Goal: Task Accomplishment & Management: Manage account settings

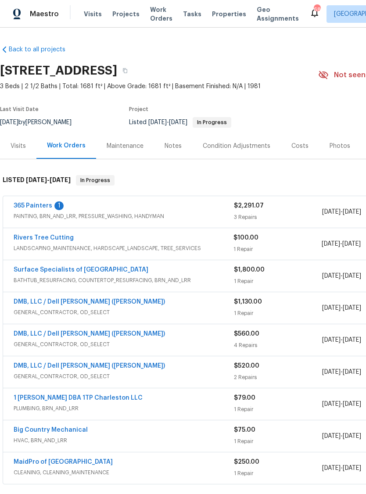
click at [44, 203] on link "365 Painters" at bounding box center [33, 206] width 39 height 6
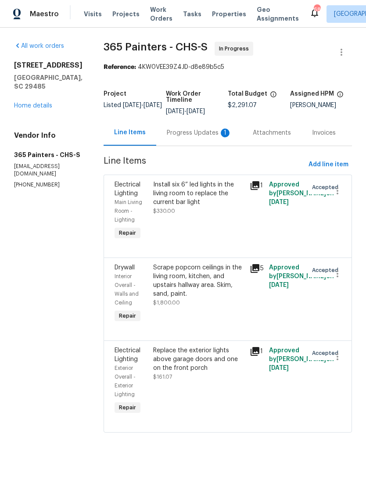
click at [200, 136] on div "Progress Updates 1" at bounding box center [199, 133] width 65 height 9
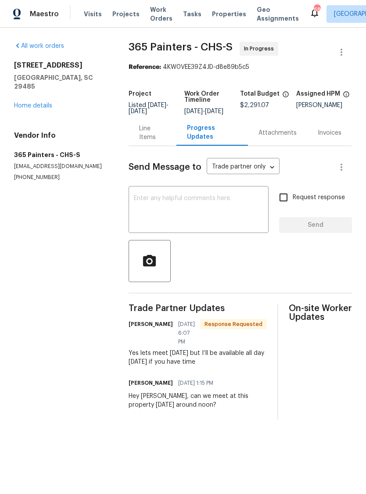
click at [160, 142] on div "Line Items" at bounding box center [152, 133] width 27 height 18
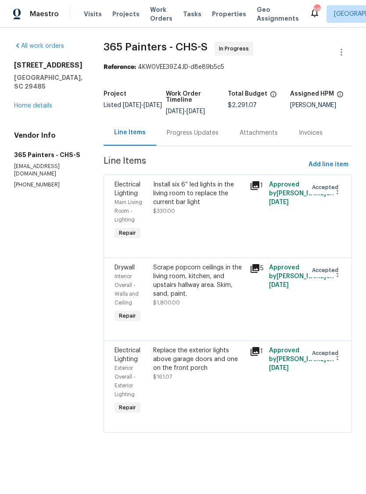
click at [43, 108] on link "Home details" at bounding box center [33, 106] width 38 height 6
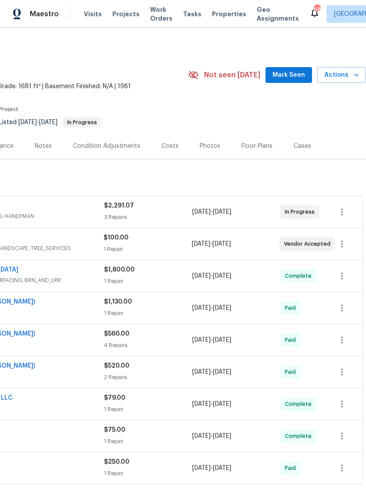
scroll to position [0, 130]
click at [345, 213] on icon "button" at bounding box center [341, 212] width 11 height 11
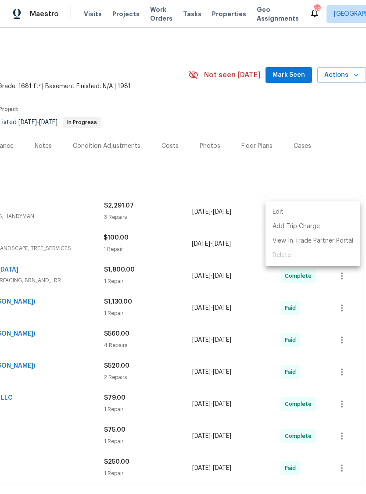
click at [308, 215] on li "Edit" at bounding box center [312, 212] width 95 height 14
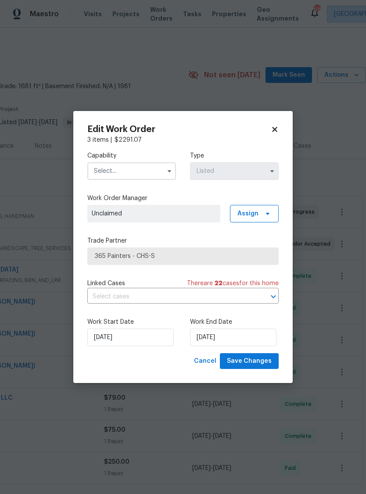
click at [280, 126] on div "Edit Work Order 3 items | $ 2291.07 Capability Type Listed Work Order Manager U…" at bounding box center [182, 247] width 219 height 272
click at [272, 132] on icon at bounding box center [275, 129] width 8 height 8
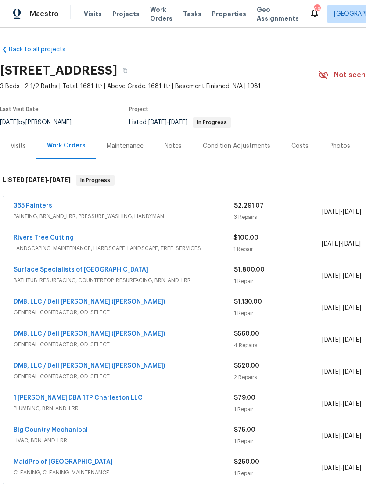
scroll to position [0, 0]
click at [40, 207] on link "365 Painters" at bounding box center [33, 206] width 39 height 6
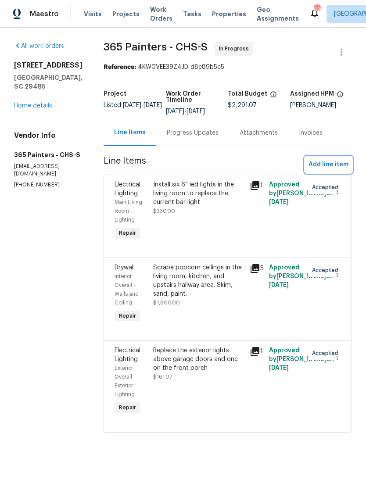
click at [331, 164] on span "Add line item" at bounding box center [328, 164] width 40 height 11
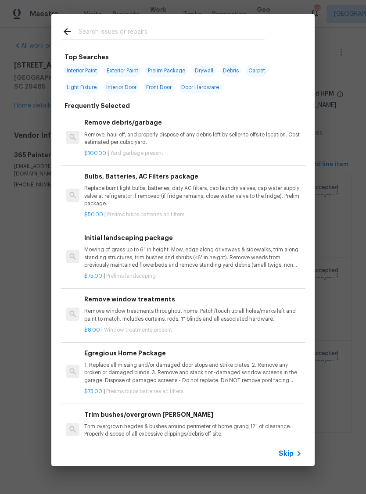
click at [194, 33] on input "text" at bounding box center [172, 32] width 186 height 13
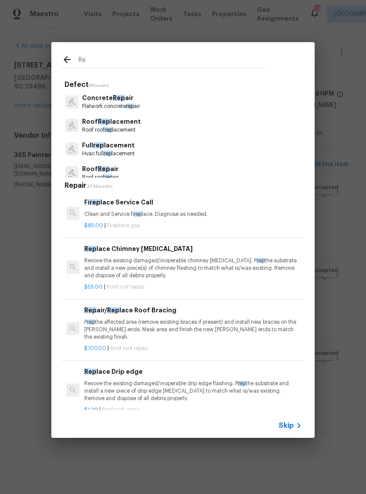
type input "R"
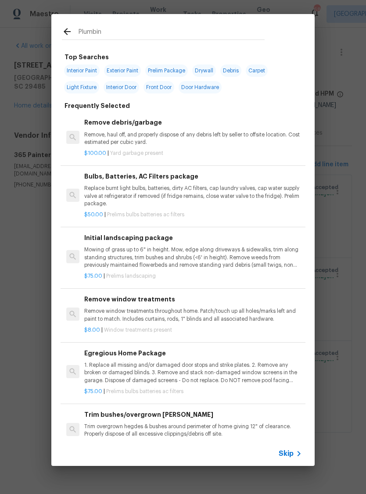
type input "Plumbing"
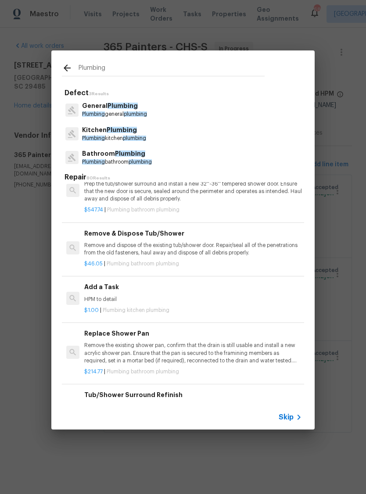
scroll to position [594, 0]
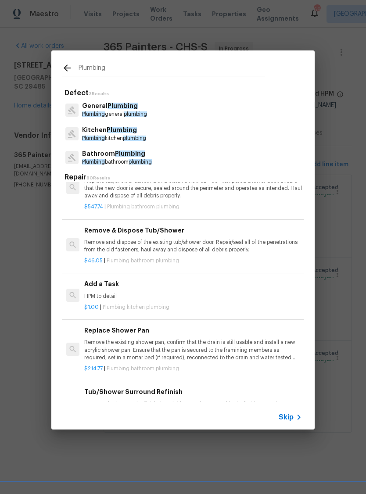
click at [151, 300] on div "$1.00 | Plumbing kitchen plumbing" at bounding box center [193, 305] width 218 height 11
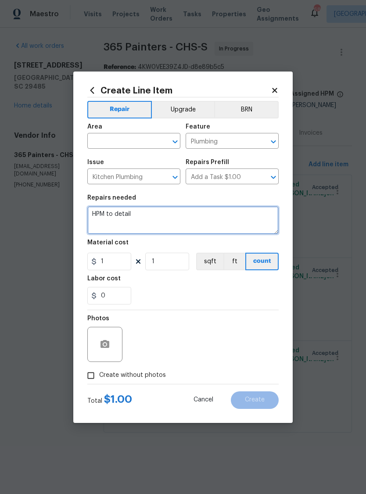
click at [157, 222] on textarea "HPM to detail" at bounding box center [182, 220] width 191 height 28
click at [157, 221] on textarea "HPM to detail" at bounding box center [182, 220] width 191 height 28
click at [159, 220] on textarea "HPM to detail" at bounding box center [182, 220] width 191 height 28
click at [149, 223] on textarea "HPM to detail" at bounding box center [182, 220] width 191 height 28
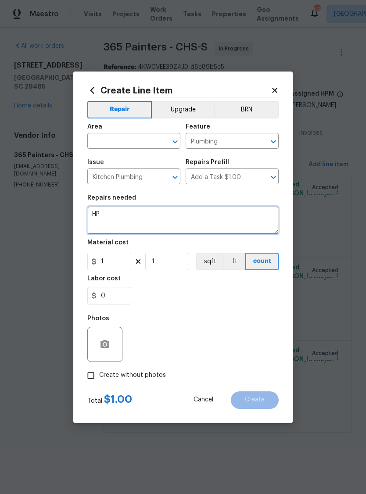
type textarea "H"
type textarea "Repair water leak above wet bar in living room. Cut out necessary drywall repla…"
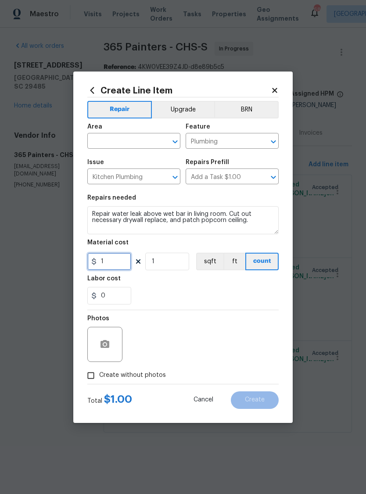
click at [118, 263] on input "1" at bounding box center [109, 262] width 44 height 18
type input "1100"
click at [214, 304] on div "0" at bounding box center [182, 296] width 191 height 18
click at [99, 382] on input "Create without photos" at bounding box center [90, 375] width 17 height 17
checkbox input "true"
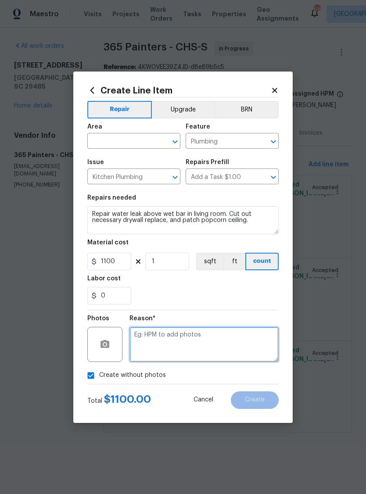
click at [218, 340] on textarea at bounding box center [203, 344] width 149 height 35
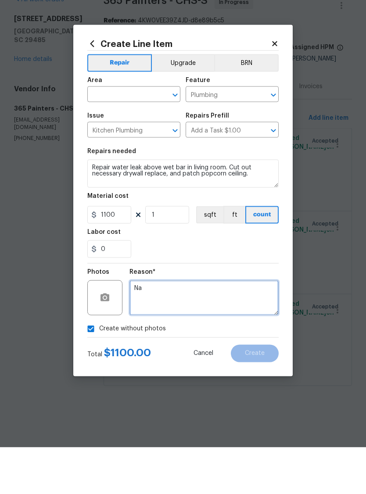
type textarea "Na"
click at [140, 135] on input "text" at bounding box center [121, 142] width 68 height 14
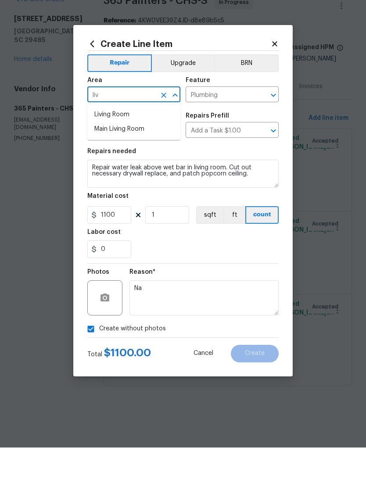
click at [157, 168] on li "Main Living Room" at bounding box center [133, 175] width 93 height 14
type input "Main Living Room"
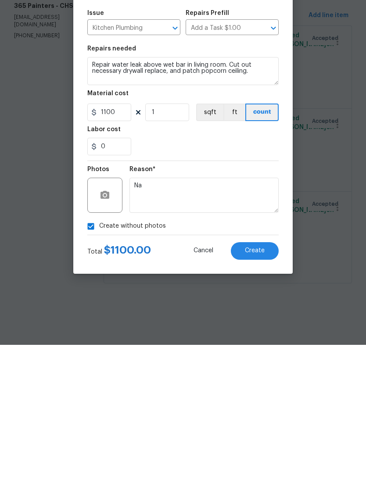
click at [261, 397] on span "Create" at bounding box center [255, 400] width 20 height 7
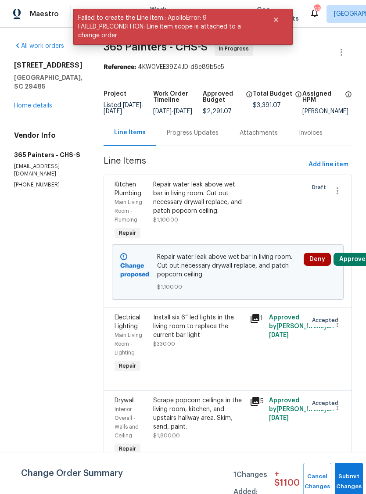
click at [351, 266] on button "Approve" at bounding box center [352, 259] width 38 height 13
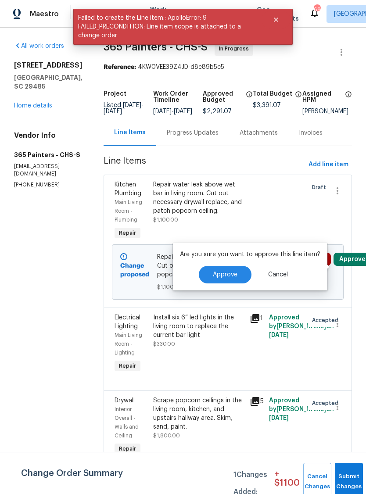
click at [232, 269] on button "Approve" at bounding box center [225, 275] width 53 height 18
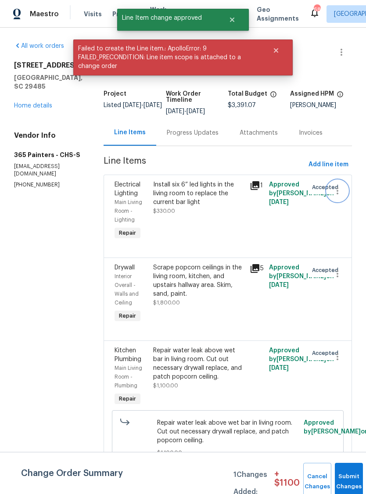
click at [334, 191] on icon "button" at bounding box center [337, 191] width 11 height 11
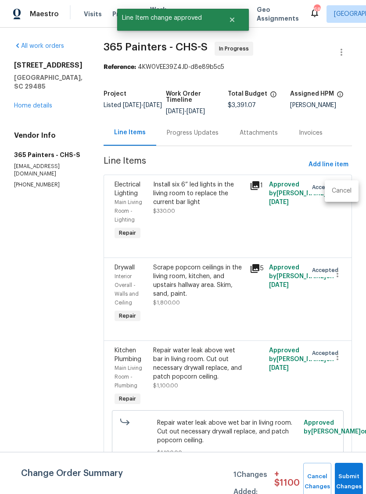
click at [344, 195] on li "Cancel" at bounding box center [342, 191] width 34 height 14
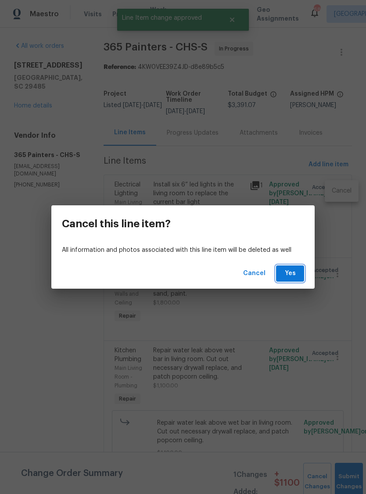
click at [293, 280] on button "Yes" at bounding box center [290, 273] width 28 height 16
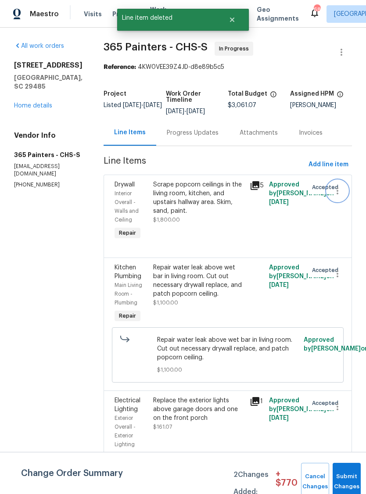
click at [340, 196] on icon "button" at bounding box center [337, 191] width 11 height 11
click at [344, 196] on li "Cancel" at bounding box center [342, 191] width 34 height 14
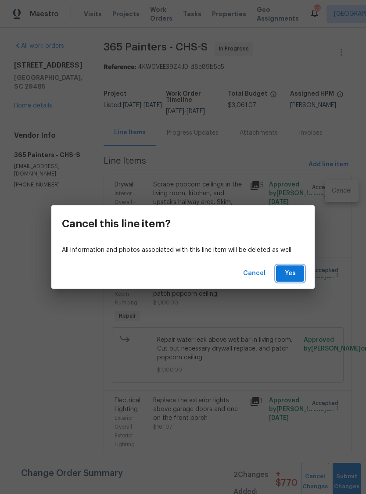
click at [292, 275] on span "Yes" at bounding box center [290, 273] width 14 height 11
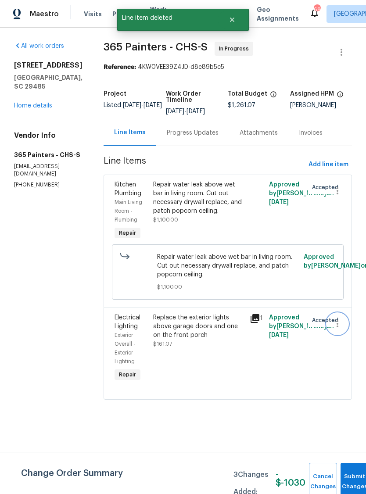
click at [339, 329] on icon "button" at bounding box center [337, 323] width 11 height 11
click at [344, 335] on li "Cancel" at bounding box center [342, 330] width 34 height 14
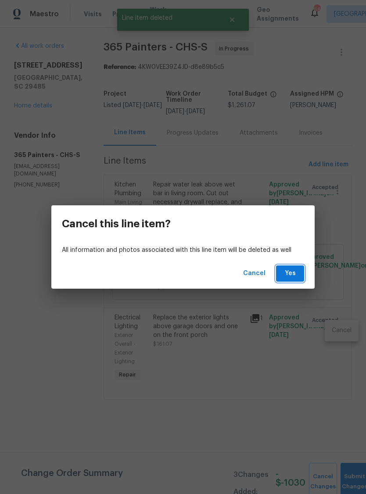
click at [289, 266] on button "Yes" at bounding box center [290, 273] width 28 height 16
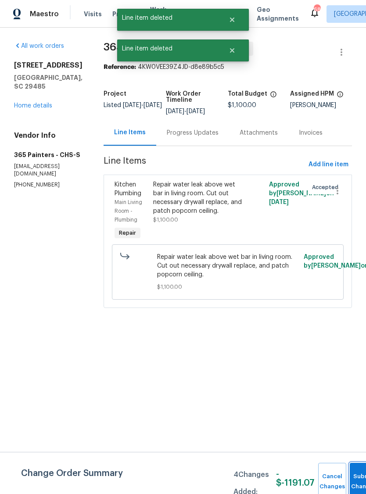
click at [357, 477] on button "Submit Changes" at bounding box center [364, 482] width 28 height 38
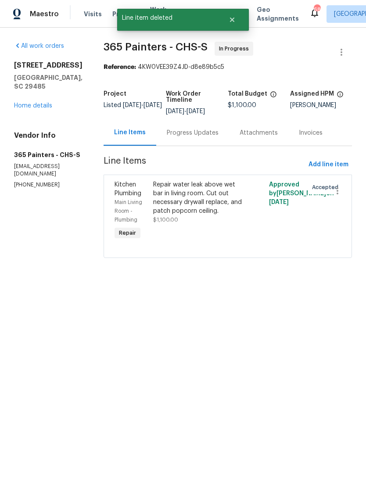
click at [44, 108] on link "Home details" at bounding box center [33, 106] width 38 height 6
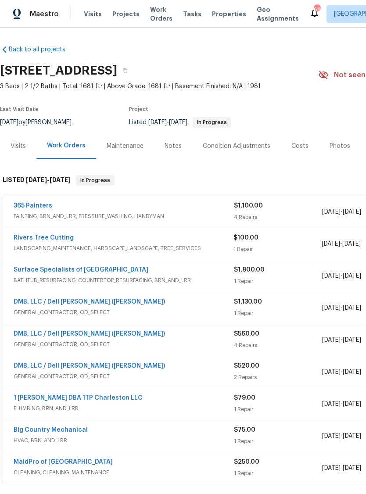
scroll to position [0, 0]
click at [62, 239] on link "Rivers Tree Cutting" at bounding box center [44, 238] width 60 height 6
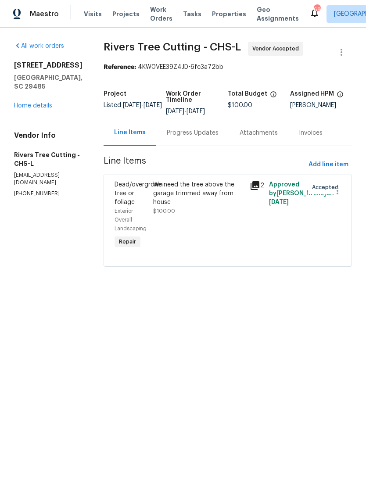
click at [213, 132] on div "Progress Updates" at bounding box center [193, 133] width 52 height 9
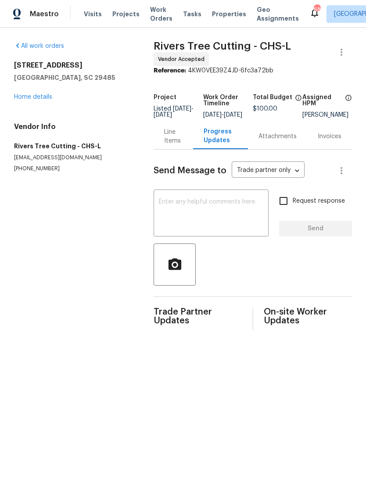
click at [32, 99] on link "Home details" at bounding box center [33, 97] width 38 height 6
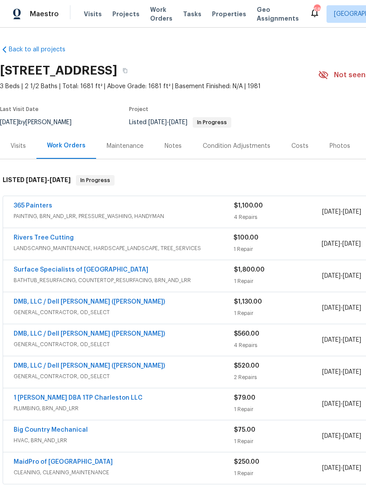
click at [53, 240] on link "Rivers Tree Cutting" at bounding box center [44, 238] width 60 height 6
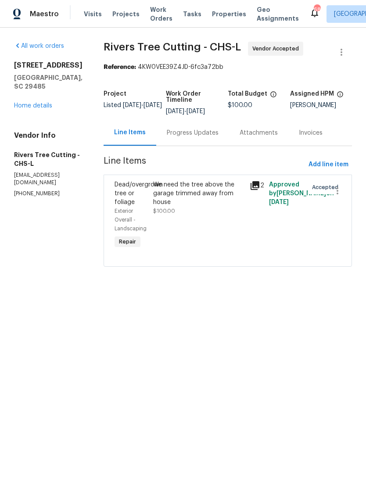
click at [209, 137] on div "Progress Updates" at bounding box center [193, 133] width 52 height 9
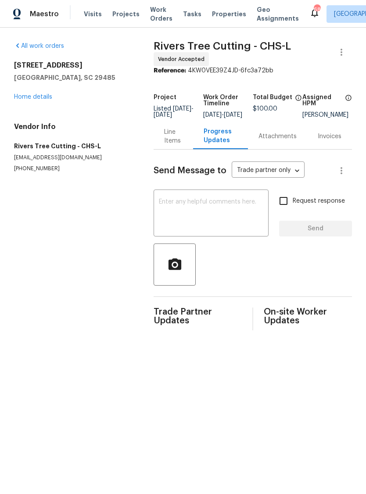
click at [236, 229] on textarea at bounding box center [211, 214] width 104 height 31
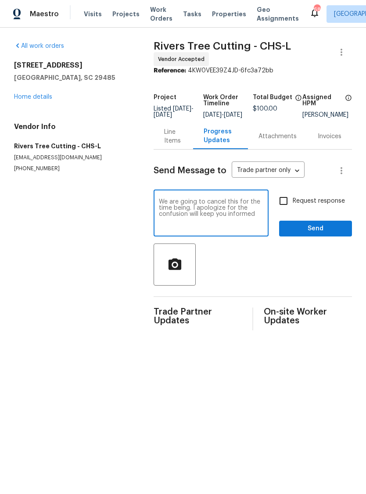
type textarea "We are going to cancel this for the time being. I apologize for the confusion w…"
click at [283, 207] on input "Request response" at bounding box center [283, 201] width 18 height 18
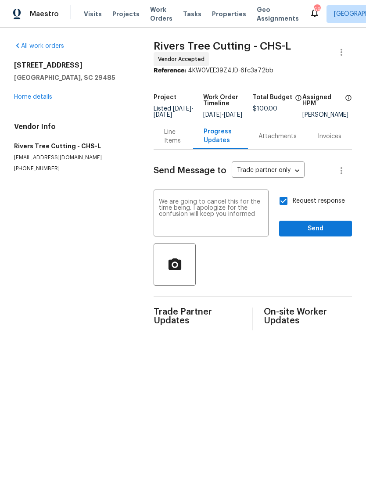
click at [285, 210] on input "Request response" at bounding box center [283, 201] width 18 height 18
checkbox input "false"
click at [312, 234] on span "Send" at bounding box center [315, 228] width 59 height 11
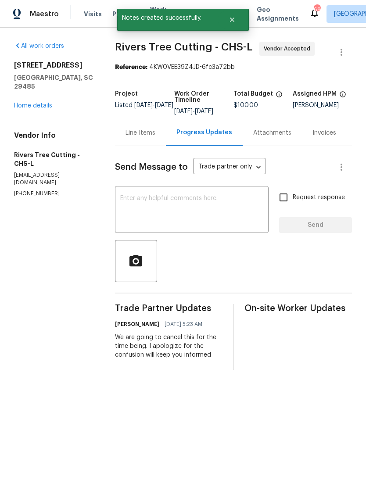
click at [29, 103] on link "Home details" at bounding box center [33, 106] width 38 height 6
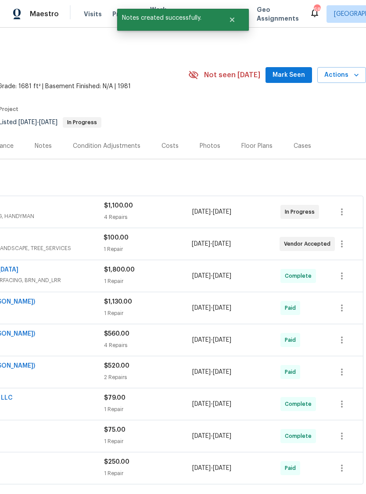
scroll to position [0, 130]
click at [343, 246] on icon "button" at bounding box center [341, 244] width 11 height 11
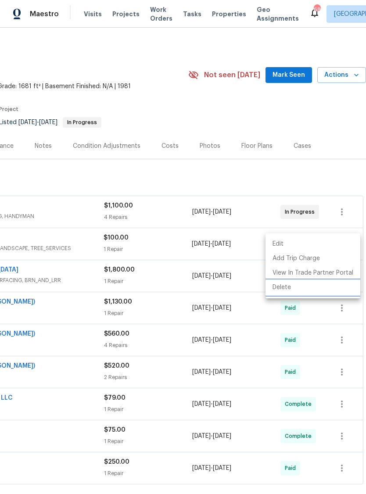
click at [299, 287] on li "Delete" at bounding box center [312, 287] width 95 height 14
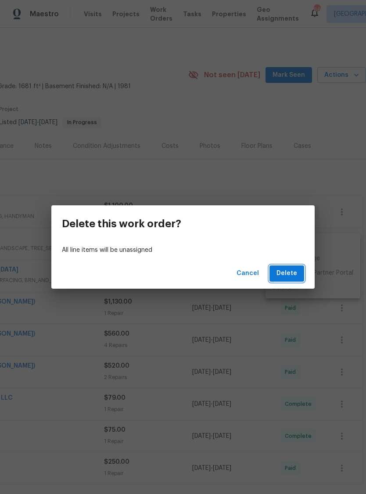
click at [294, 272] on span "Delete" at bounding box center [286, 273] width 21 height 11
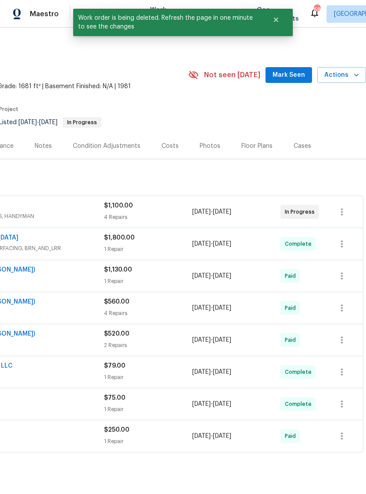
click at [293, 68] on button "Mark Seen" at bounding box center [288, 75] width 47 height 16
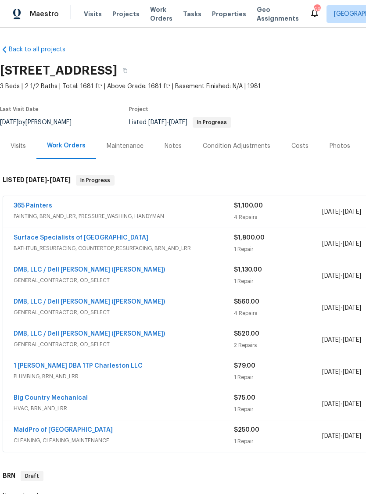
scroll to position [0, 0]
click at [40, 203] on link "365 Painters" at bounding box center [33, 206] width 39 height 6
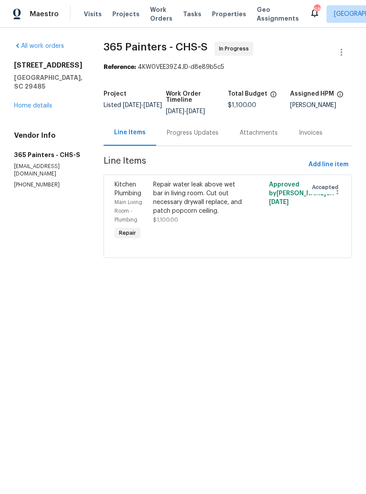
click at [39, 108] on link "Home details" at bounding box center [33, 106] width 38 height 6
